Goal: Communication & Community: Share content

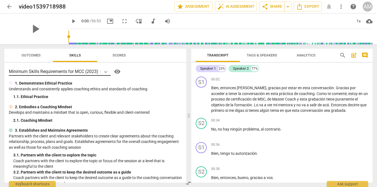
click at [107, 72] on icon at bounding box center [105, 72] width 3 height 2
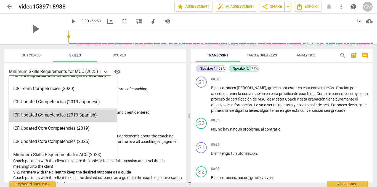
scroll to position [104, 0]
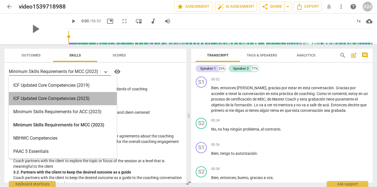
click at [81, 99] on div "ICF Updated Core Competencies (2025)" at bounding box center [63, 98] width 108 height 13
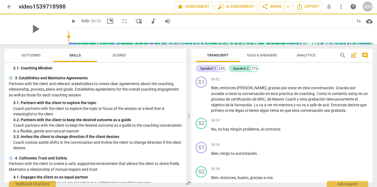
scroll to position [53, 0]
click at [122, 55] on span "Scores" at bounding box center [119, 55] width 13 height 4
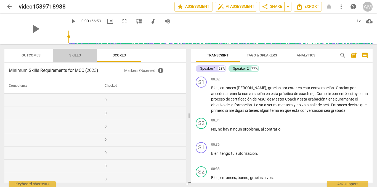
click at [82, 57] on span "Skills" at bounding box center [75, 55] width 25 height 7
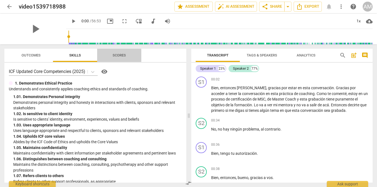
click at [125, 55] on span "Scores" at bounding box center [119, 55] width 13 height 4
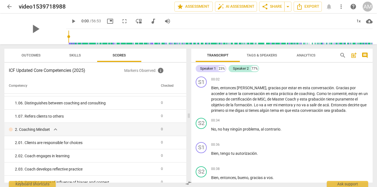
scroll to position [0, 0]
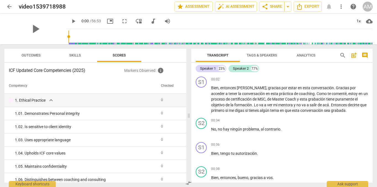
click at [76, 56] on span "Skills" at bounding box center [75, 55] width 12 height 4
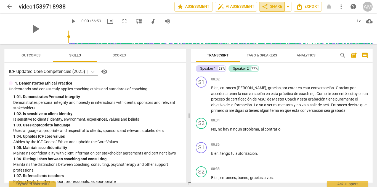
click at [267, 9] on span "share" at bounding box center [265, 6] width 7 height 7
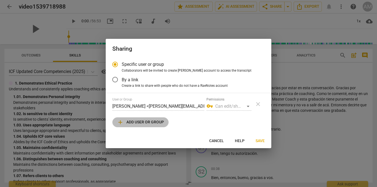
click at [138, 122] on span "add Add user or group" at bounding box center [140, 122] width 47 height 7
radio input "false"
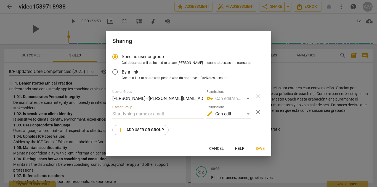
click at [162, 116] on input "text" at bounding box center [158, 114] width 92 height 9
click at [250, 115] on div "edit Can edit" at bounding box center [229, 114] width 45 height 9
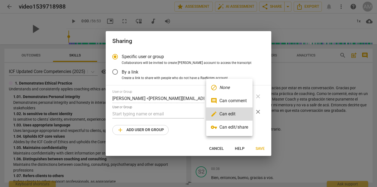
click at [181, 114] on div at bounding box center [188, 93] width 377 height 187
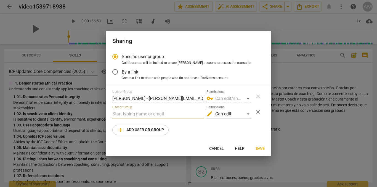
click at [167, 113] on input "text" at bounding box center [158, 114] width 92 height 9
paste input "[PERSON_NAME][EMAIL_ADDRESS][DOMAIN_NAME]"
type input "[PERSON_NAME][EMAIL_ADDRESS][DOMAIN_NAME]"
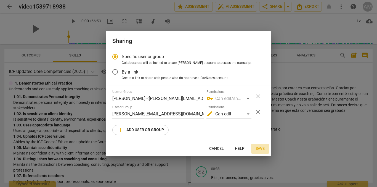
click at [257, 148] on span "Save" at bounding box center [260, 149] width 9 height 6
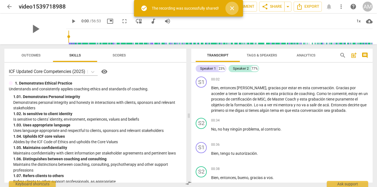
click at [233, 8] on span "close" at bounding box center [232, 8] width 7 height 7
